Goal: Task Accomplishment & Management: Manage account settings

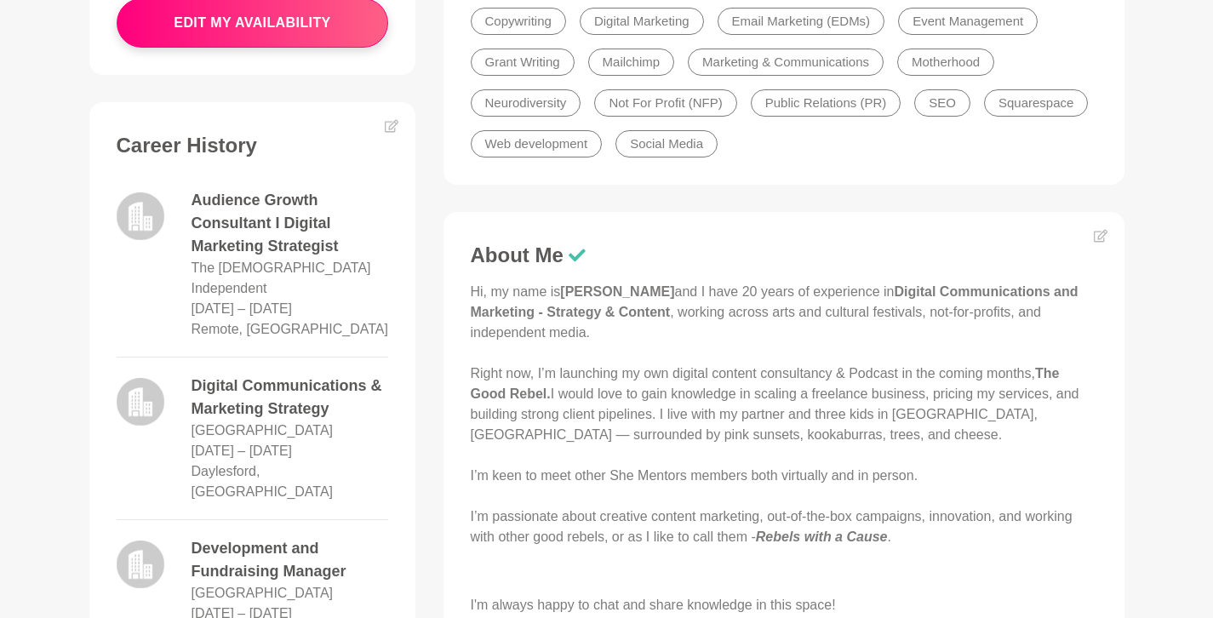
scroll to position [863, 0]
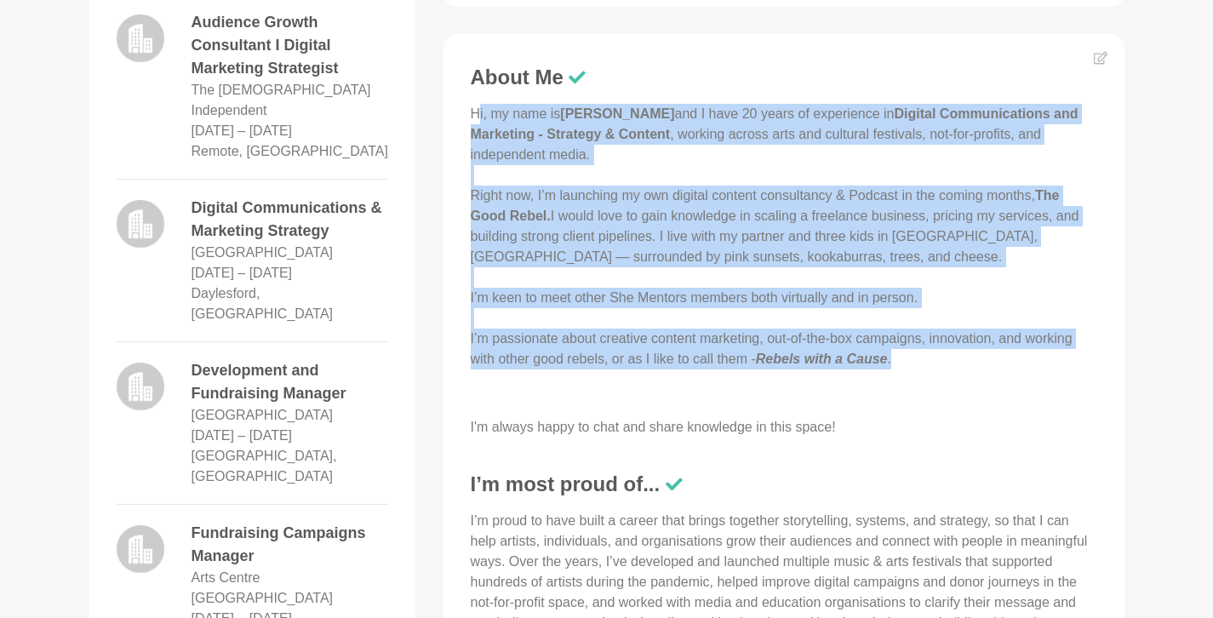
drag, startPoint x: 475, startPoint y: 114, endPoint x: 917, endPoint y: 367, distance: 509.6
click at [917, 368] on p "Hi, my name is [PERSON_NAME] and I have 20 years of experience in Digital Commu…" at bounding box center [784, 236] width 626 height 265
copy p "i, my name is [PERSON_NAME] and I have 20 years of experience in Digital Commun…"
click at [775, 222] on p "Hi, my name is [PERSON_NAME] and I have 20 years of experience in Digital Commu…" at bounding box center [784, 236] width 626 height 265
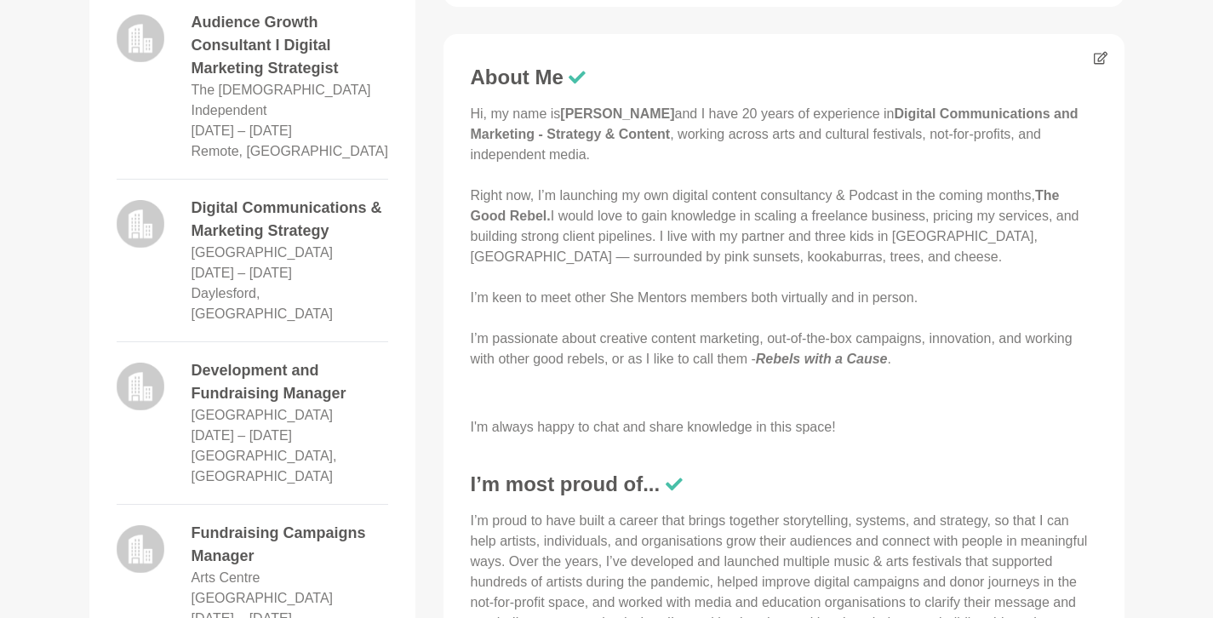
click at [1088, 54] on figure "About Me Hi, my name is [PERSON_NAME] and I have 20 years of experience in Digi…" at bounding box center [783, 458] width 681 height 849
click at [1098, 54] on icon at bounding box center [1100, 58] width 14 height 13
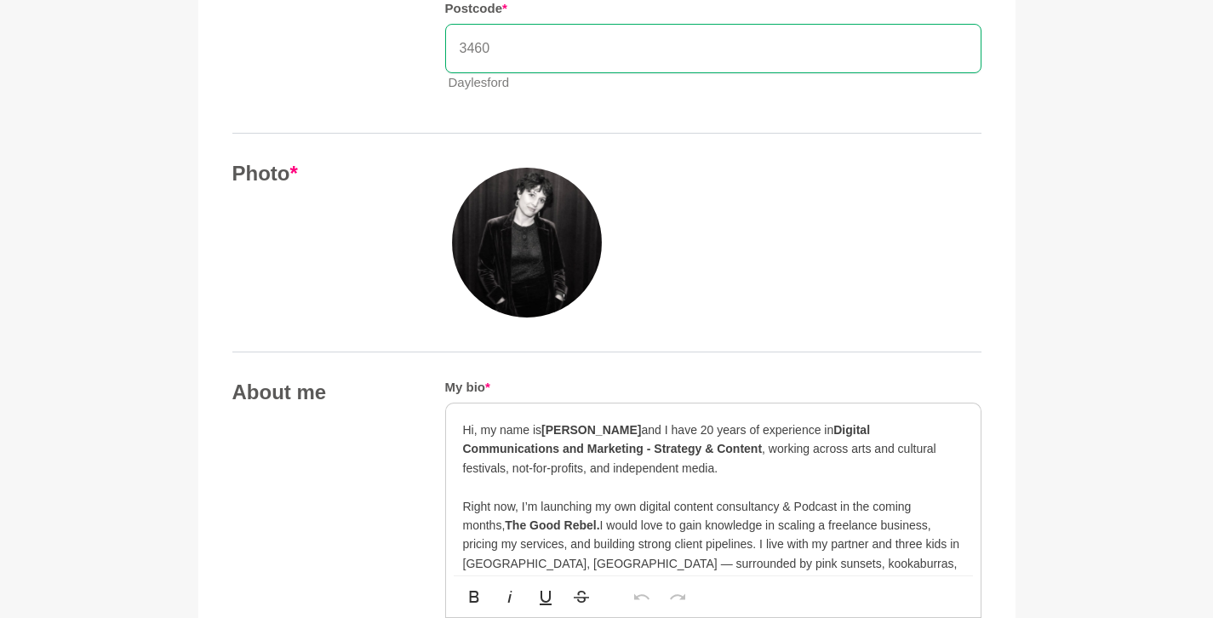
scroll to position [937, 0]
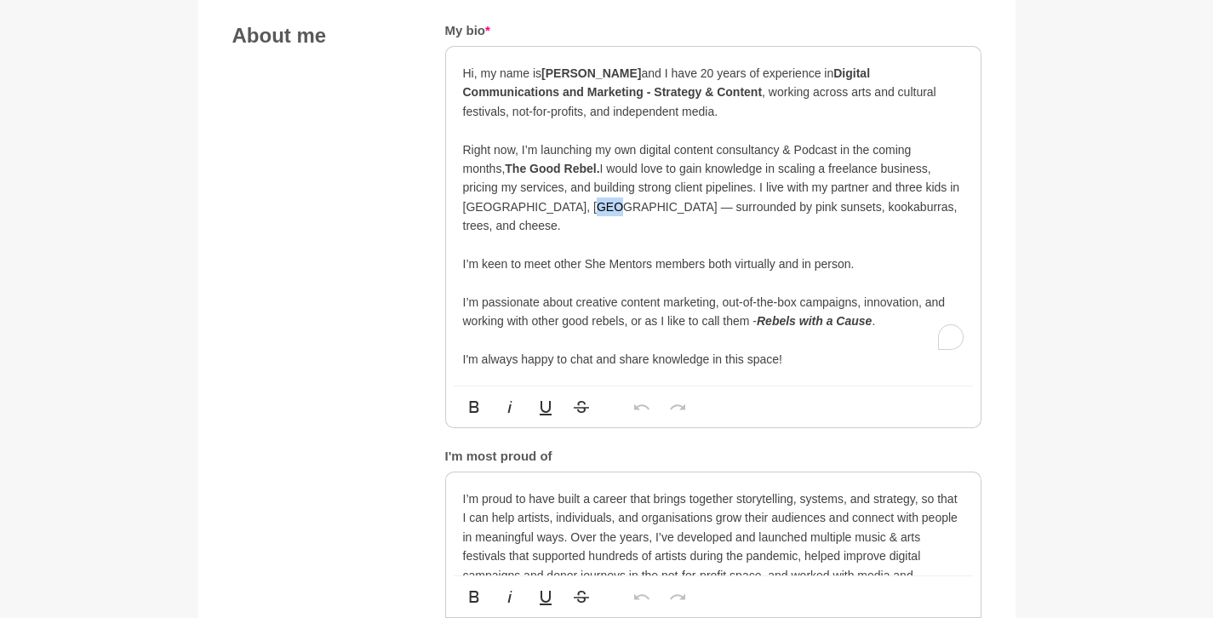
drag, startPoint x: 565, startPoint y: 202, endPoint x: 583, endPoint y: 202, distance: 17.9
click at [583, 202] on p "Hi, my name is [PERSON_NAME] and I have 20 years of experience in Digital Commu…" at bounding box center [713, 197] width 500 height 266
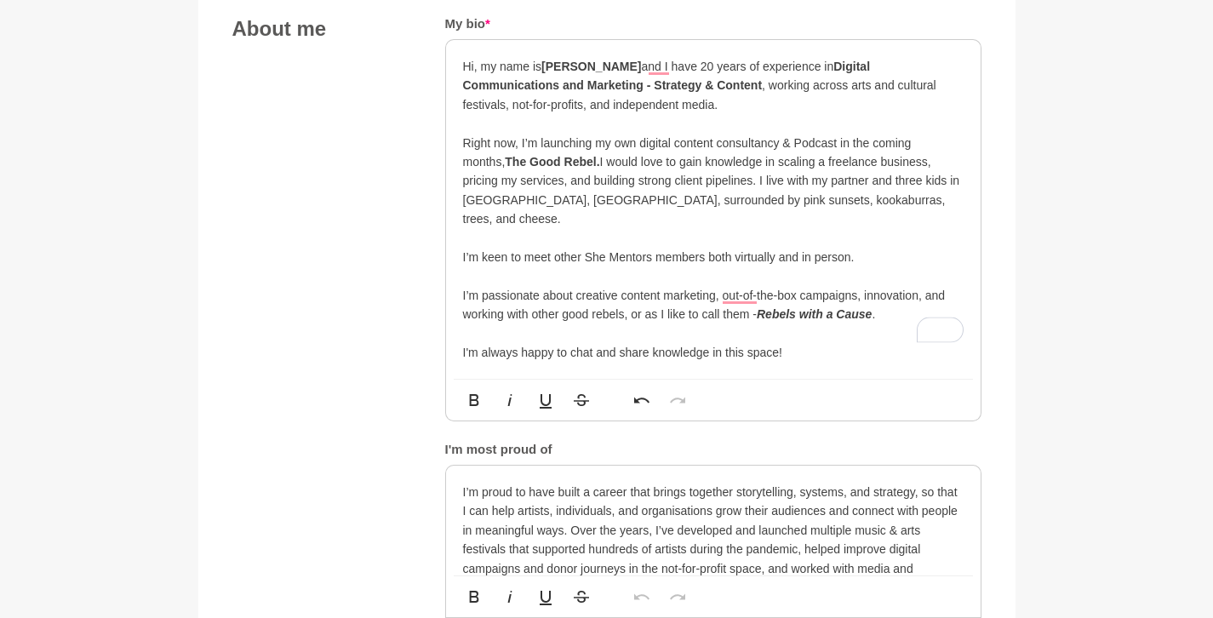
scroll to position [944, 0]
click at [751, 298] on p "Hi, my name is [PERSON_NAME] and I have 20 years of experience in Digital Commu…" at bounding box center [713, 190] width 500 height 266
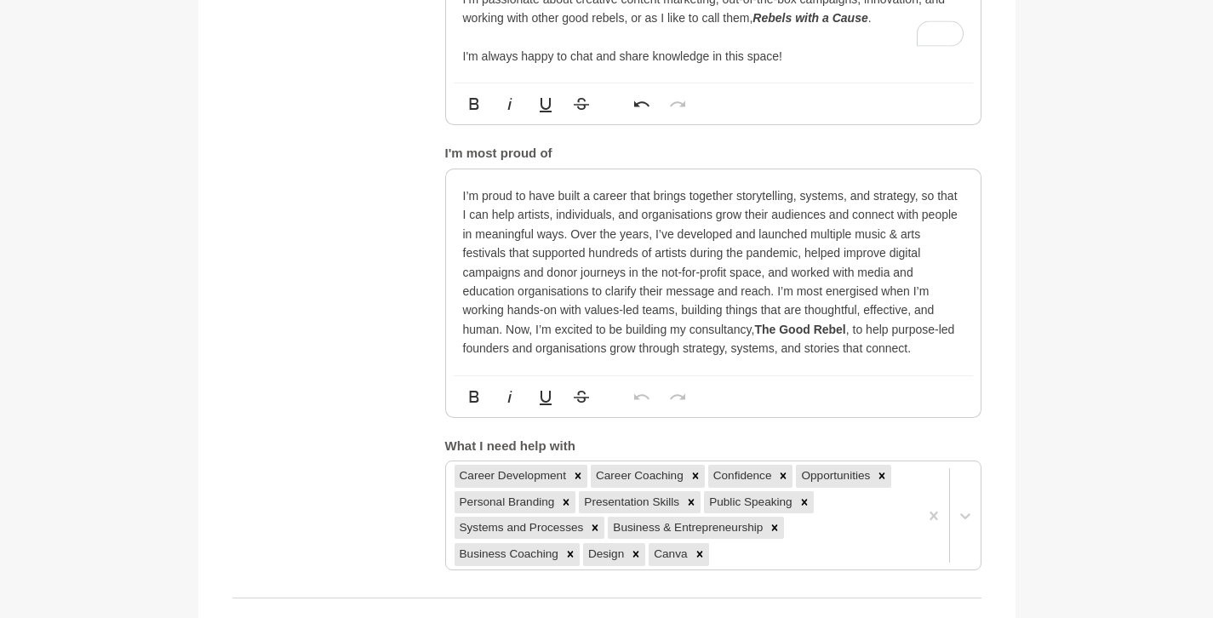
scroll to position [1256, 0]
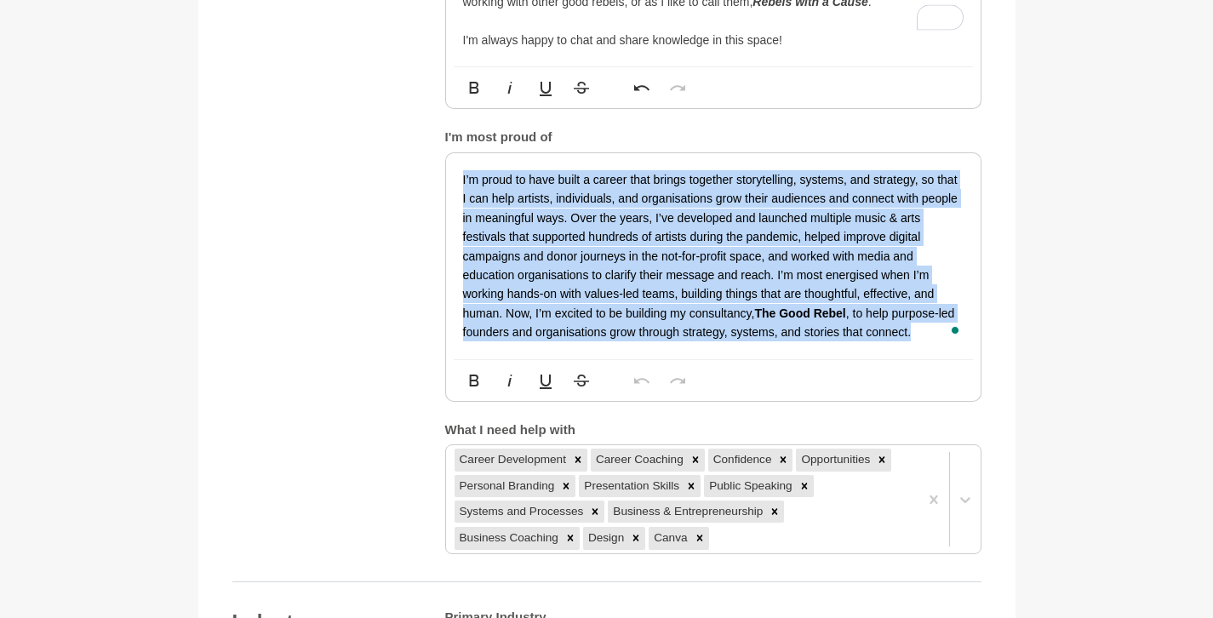
drag, startPoint x: 935, startPoint y: 309, endPoint x: 427, endPoint y: 163, distance: 528.7
click at [427, 163] on div "About me My bio * Hi, my name is [PERSON_NAME] and I have 20 years of experienc…" at bounding box center [606, 129] width 749 height 850
copy p "I’m proud to have built a career that brings together storytelling, systems, an…"
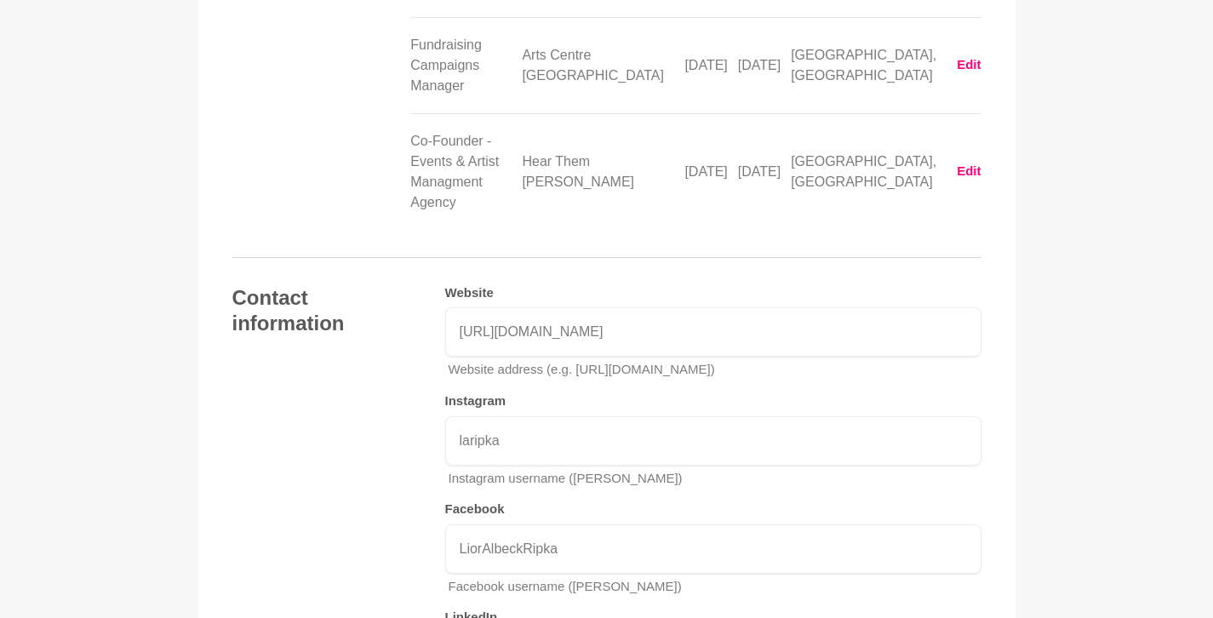
scroll to position [3444, 0]
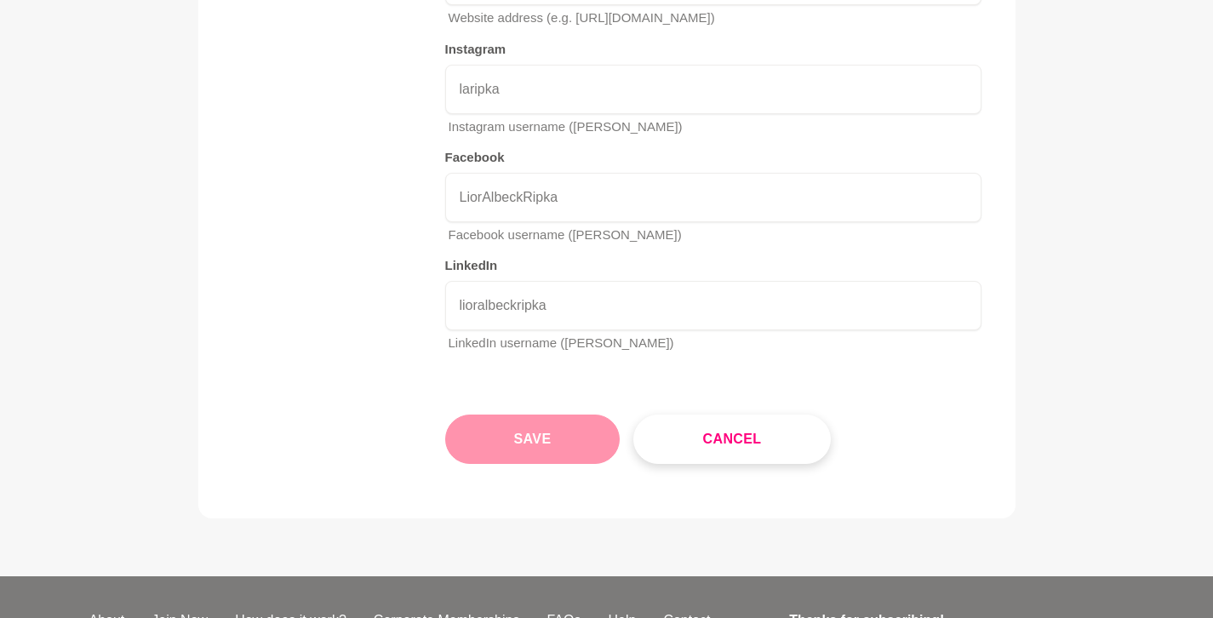
drag, startPoint x: 519, startPoint y: 256, endPoint x: 511, endPoint y: 262, distance: 9.7
click at [511, 414] on button "Save" at bounding box center [532, 438] width 175 height 49
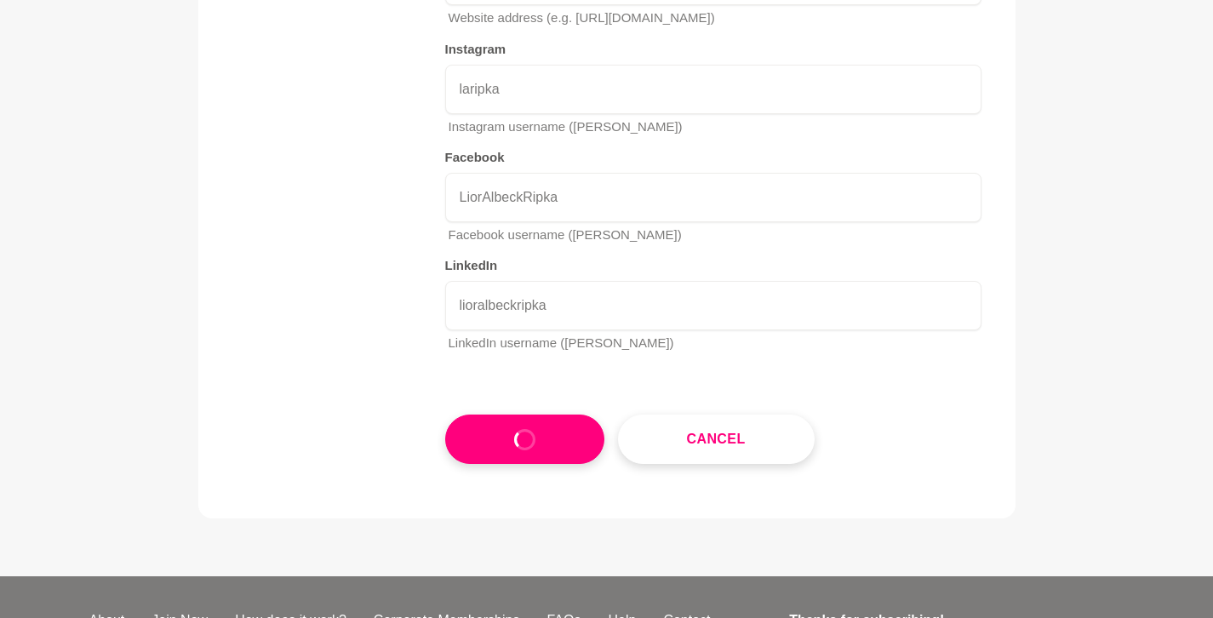
click at [500, 387] on div "Cancel" at bounding box center [713, 425] width 536 height 77
